Goal: Contribute content: Contribute content

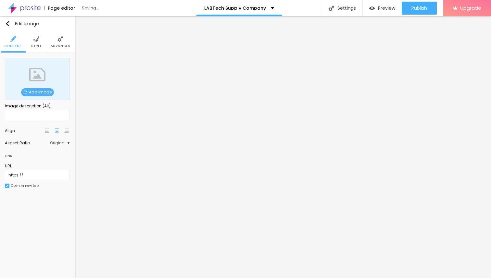
click at [41, 90] on span "Add image" at bounding box center [37, 92] width 33 height 8
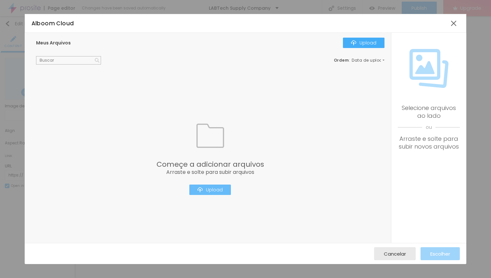
click at [212, 190] on div "Upload" at bounding box center [209, 189] width 25 height 5
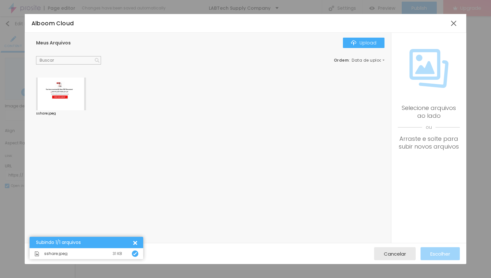
click at [62, 89] on div at bounding box center [61, 94] width 50 height 33
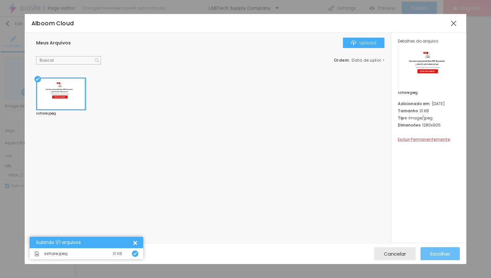
click at [434, 253] on span "Escolher" at bounding box center [440, 254] width 20 height 6
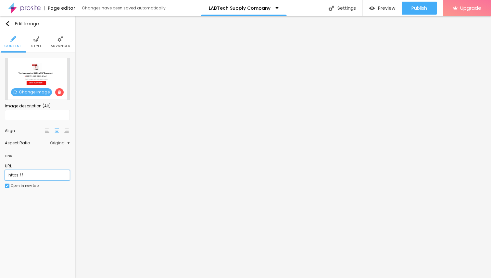
click at [36, 174] on input "https://" at bounding box center [37, 175] width 65 height 10
paste input "[DOMAIN_NAME]"
type input "[URL][DOMAIN_NAME]"
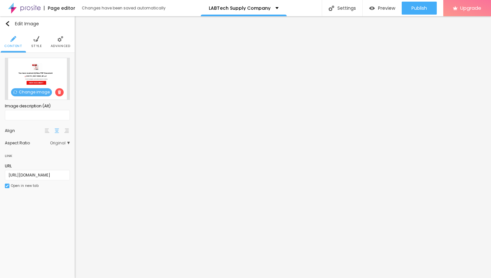
click at [35, 40] on img at bounding box center [36, 39] width 6 height 6
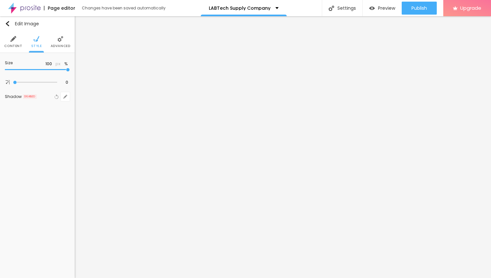
type input "75"
click at [52, 69] on input "range" at bounding box center [37, 69] width 65 height 3
type input "80"
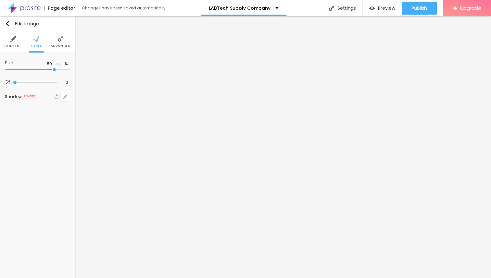
click at [55, 69] on input "range" at bounding box center [37, 69] width 65 height 3
click at [12, 40] on img at bounding box center [13, 39] width 6 height 6
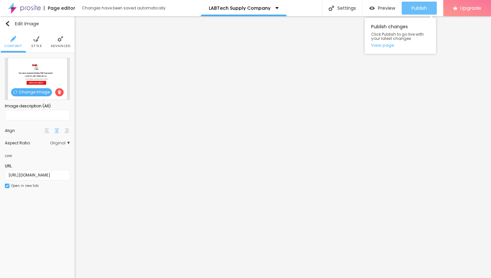
click at [417, 7] on span "Publish" at bounding box center [419, 8] width 16 height 5
